Goal: Task Accomplishment & Management: Complete application form

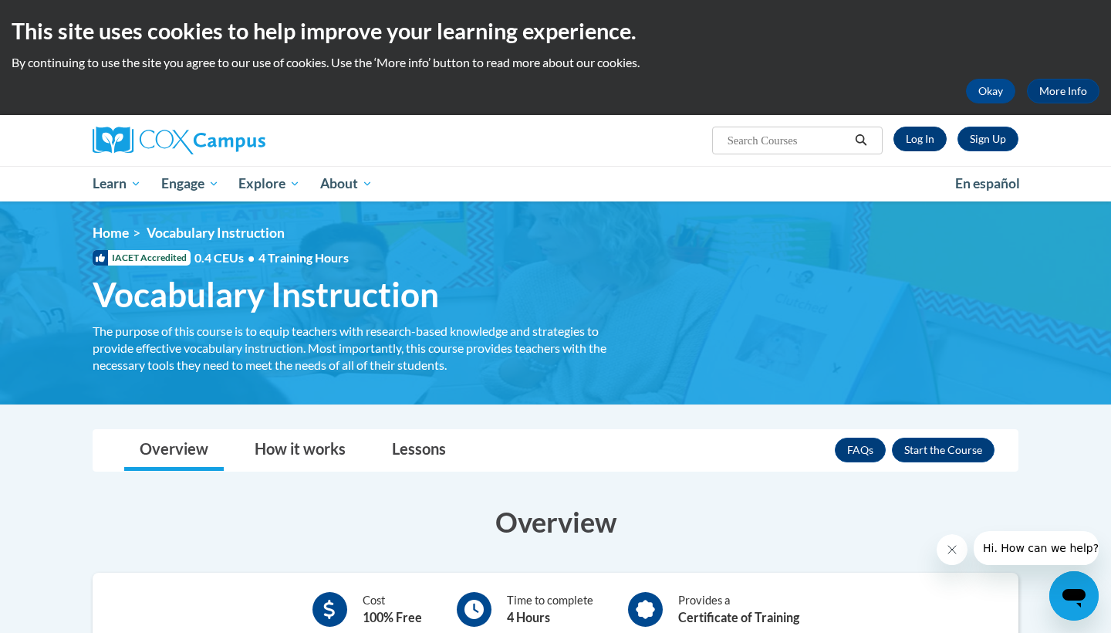
click at [942, 135] on link "Log In" at bounding box center [920, 139] width 53 height 25
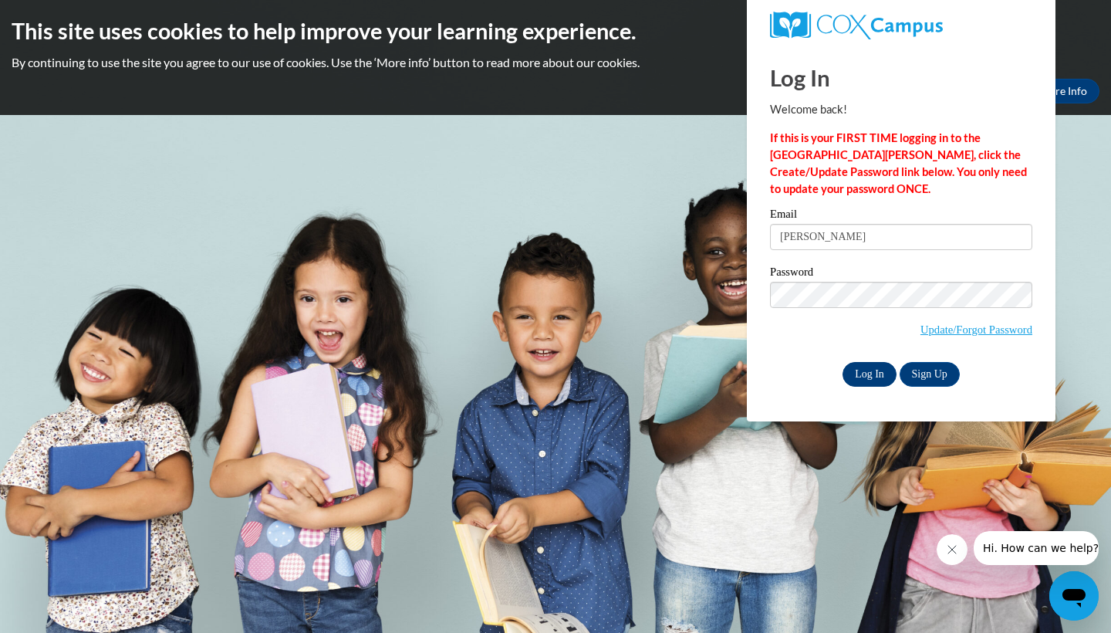
click at [867, 376] on input "Log In" at bounding box center [870, 374] width 54 height 25
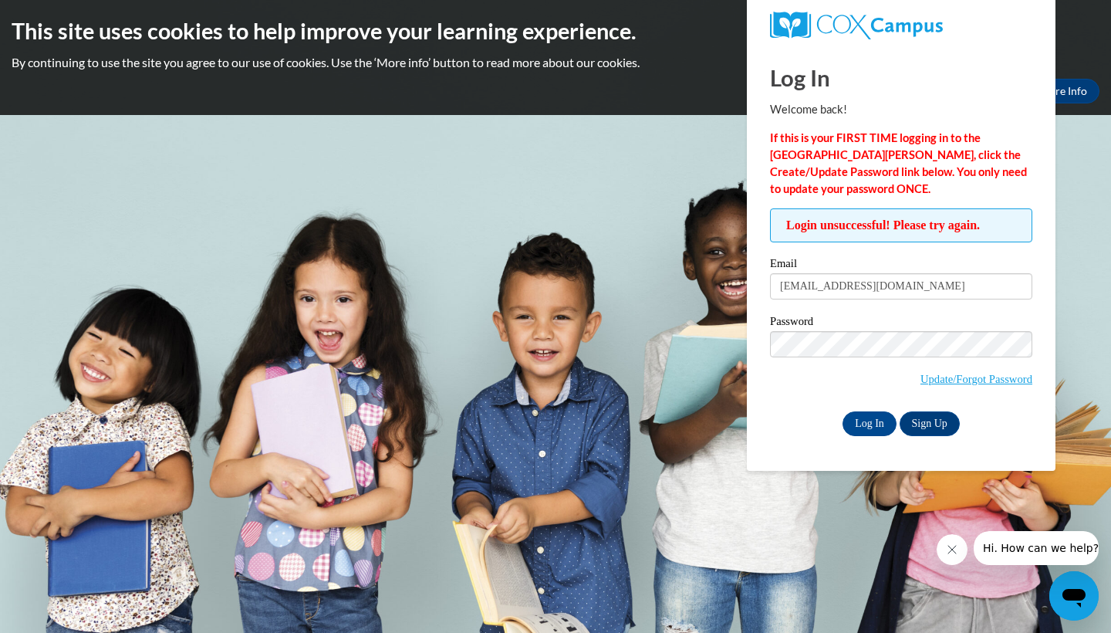
type input "[EMAIL_ADDRESS][DOMAIN_NAME]"
click at [868, 421] on input "Log In" at bounding box center [870, 423] width 54 height 25
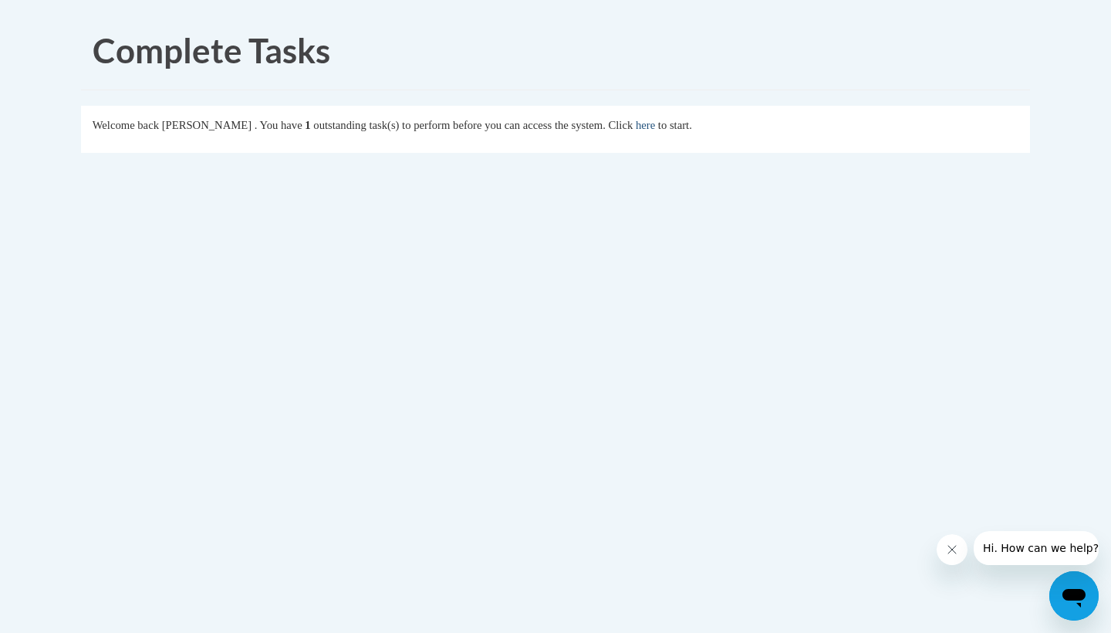
click at [655, 127] on link "here" at bounding box center [645, 125] width 19 height 12
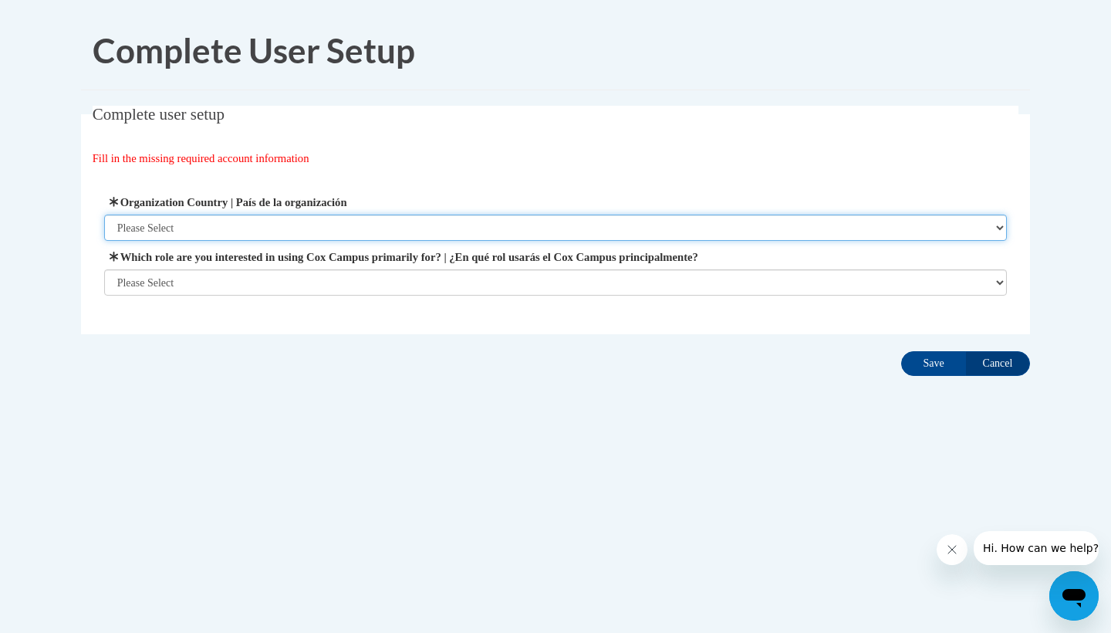
select select "ad49bcad-a171-4b2e-b99c-48b446064914"
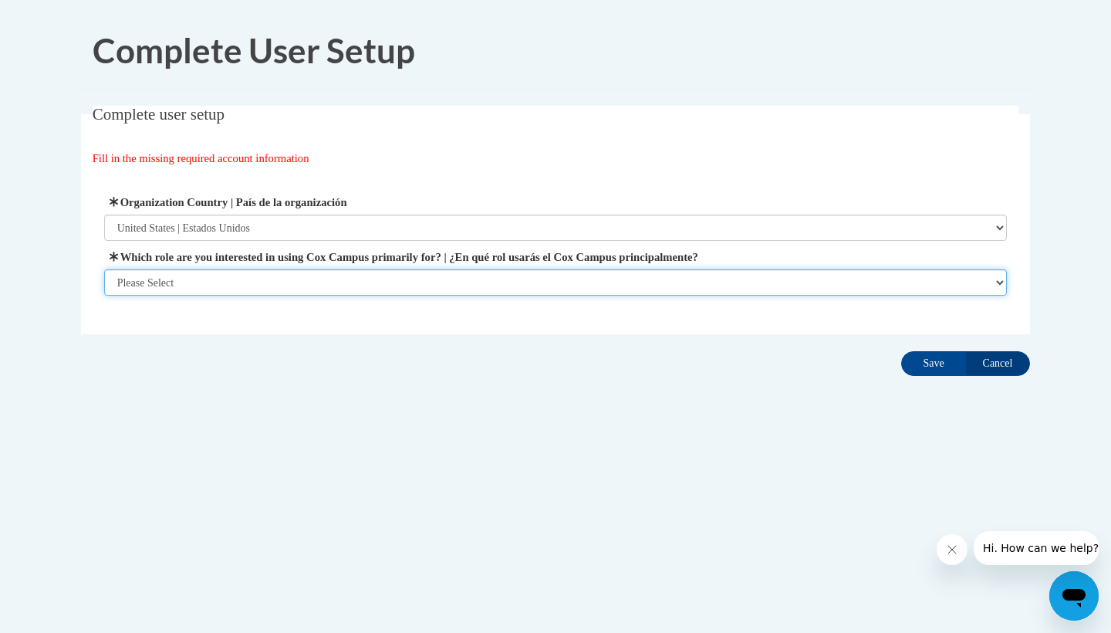
select select "5a18ea06-2b54-4451-96f2-d152daf9eac5"
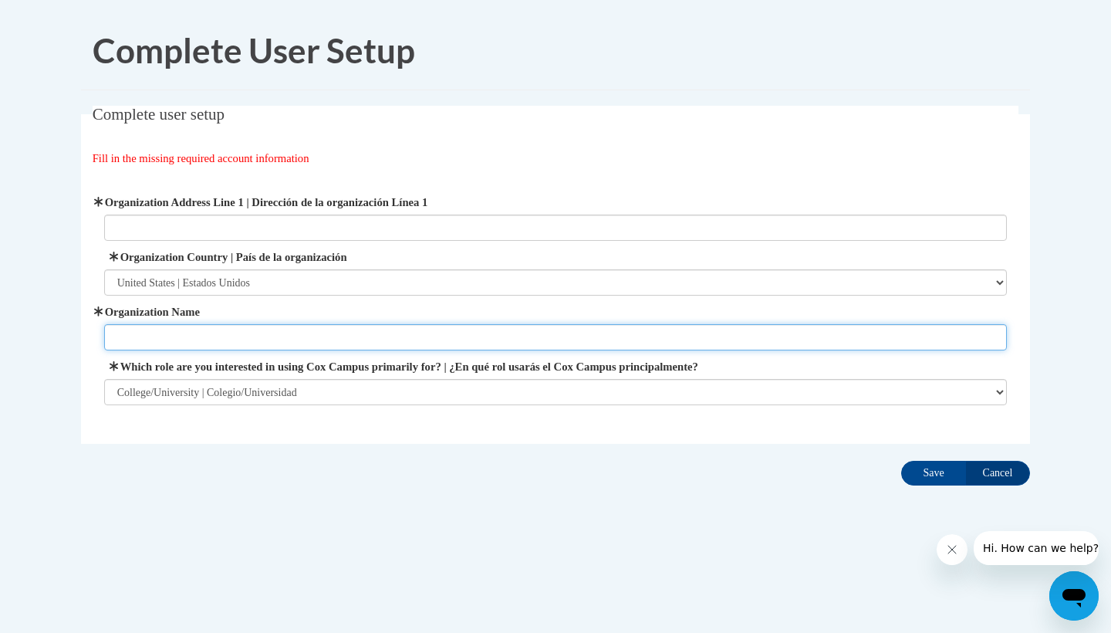
click at [522, 334] on input "Organization Name" at bounding box center [556, 337] width 904 height 26
type input "[GEOGRAPHIC_DATA][US_STATE]"
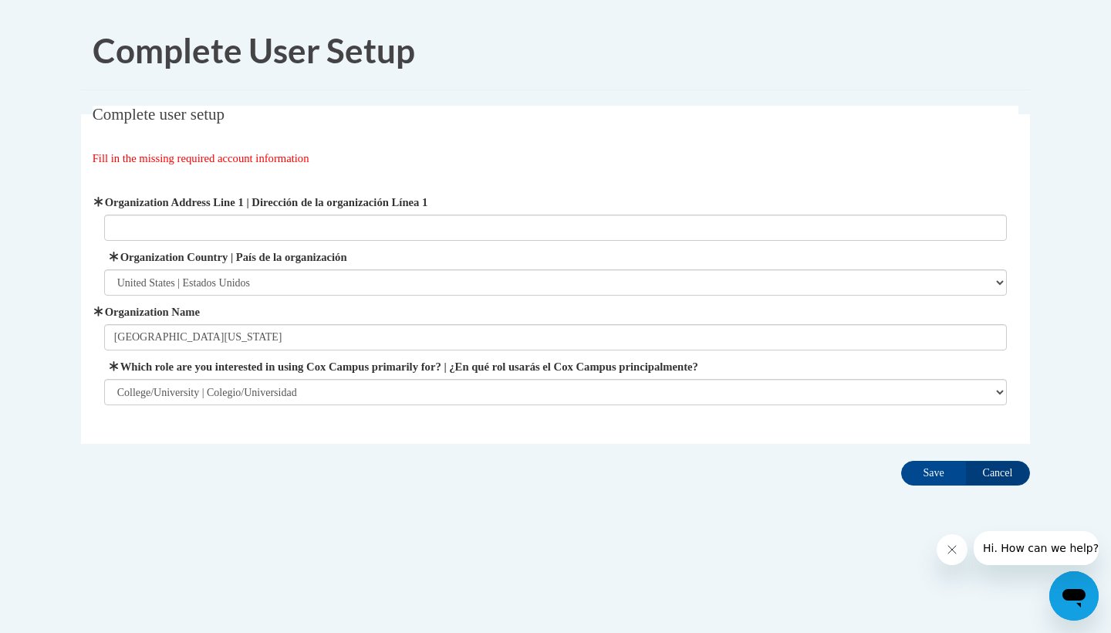
click at [319, 441] on fieldset "Complete user setup Fill in the missing required account information User Profi…" at bounding box center [555, 275] width 949 height 338
click at [928, 469] on input "Save" at bounding box center [933, 473] width 65 height 25
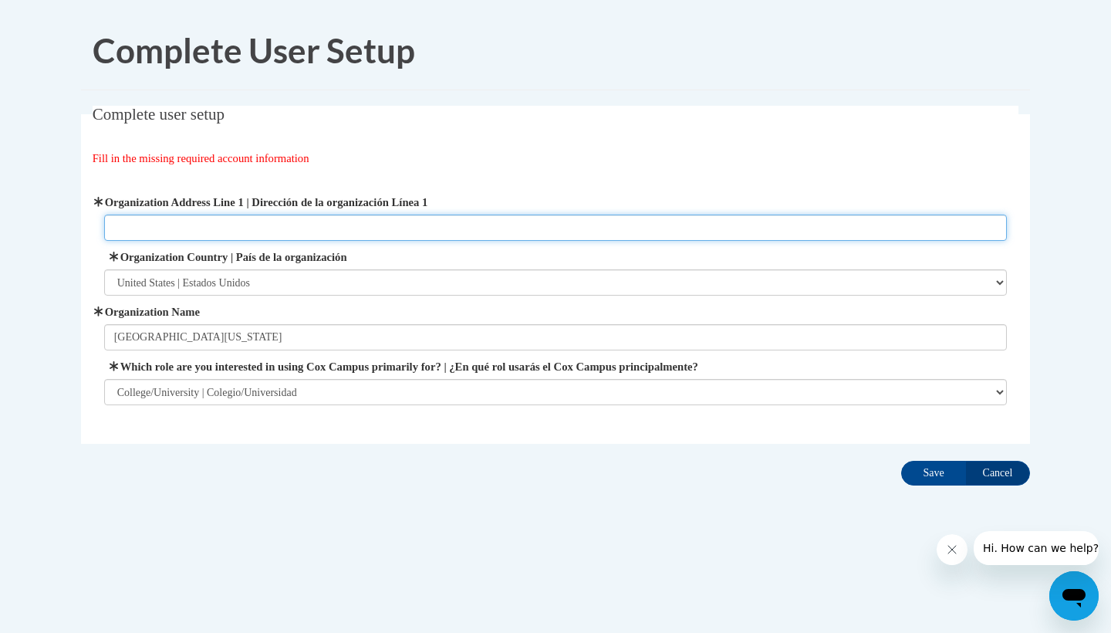
paste input "[STREET_ADDRESS]"
type input "[STREET_ADDRESS]"
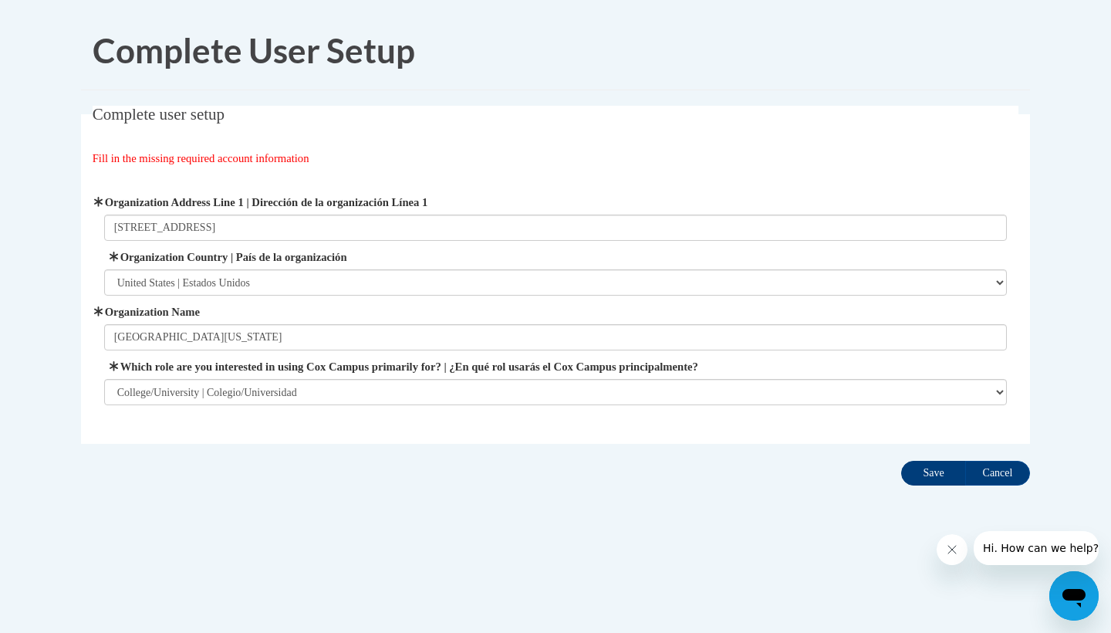
click at [931, 465] on input "Save" at bounding box center [933, 473] width 65 height 25
